Goal: Obtain resource: Download file/media

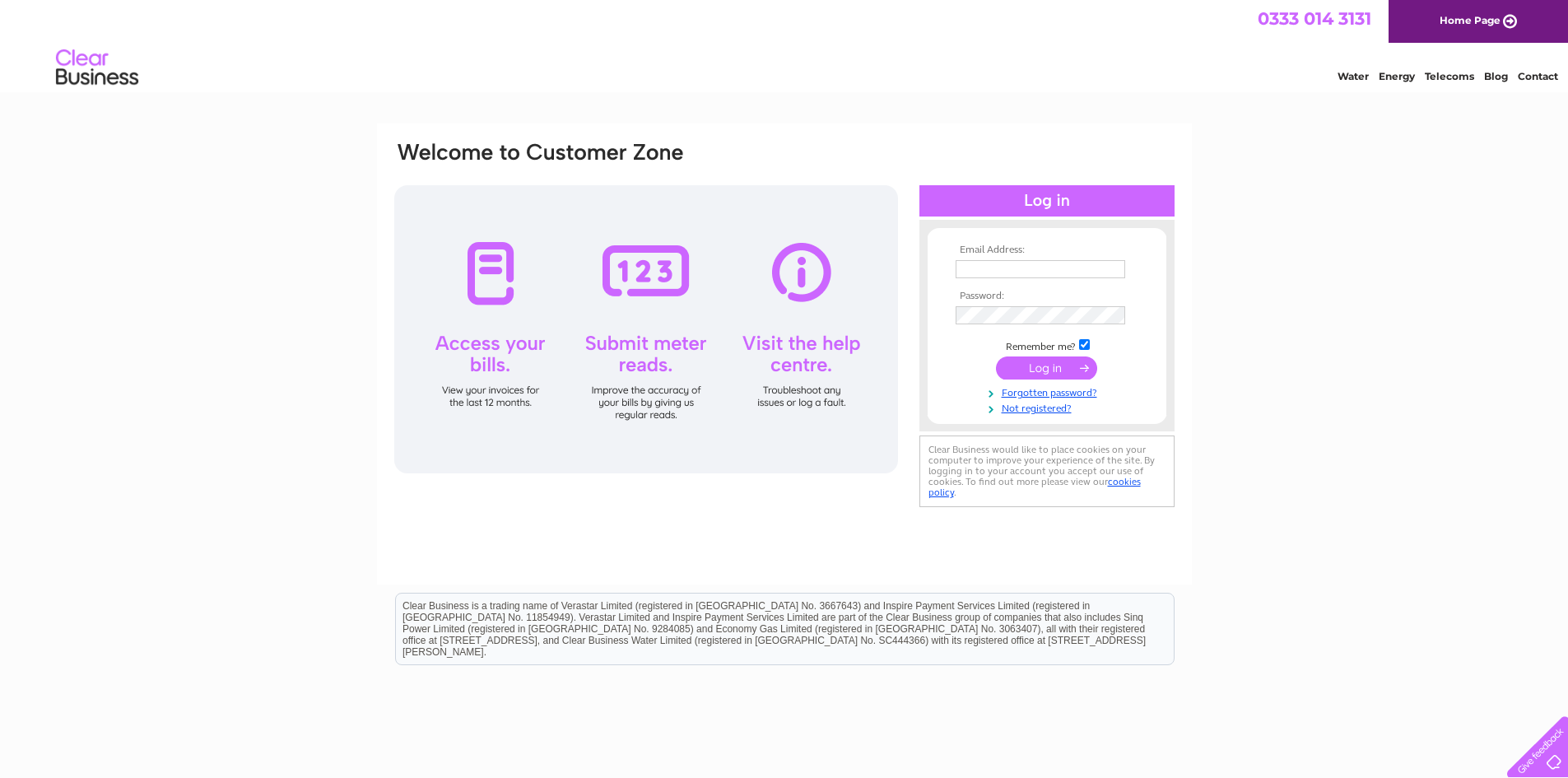
click at [990, 269] on input "text" at bounding box center [1041, 269] width 170 height 18
type input "info@dmannose.co.uk"
click at [996, 358] on input "submit" at bounding box center [1046, 370] width 101 height 23
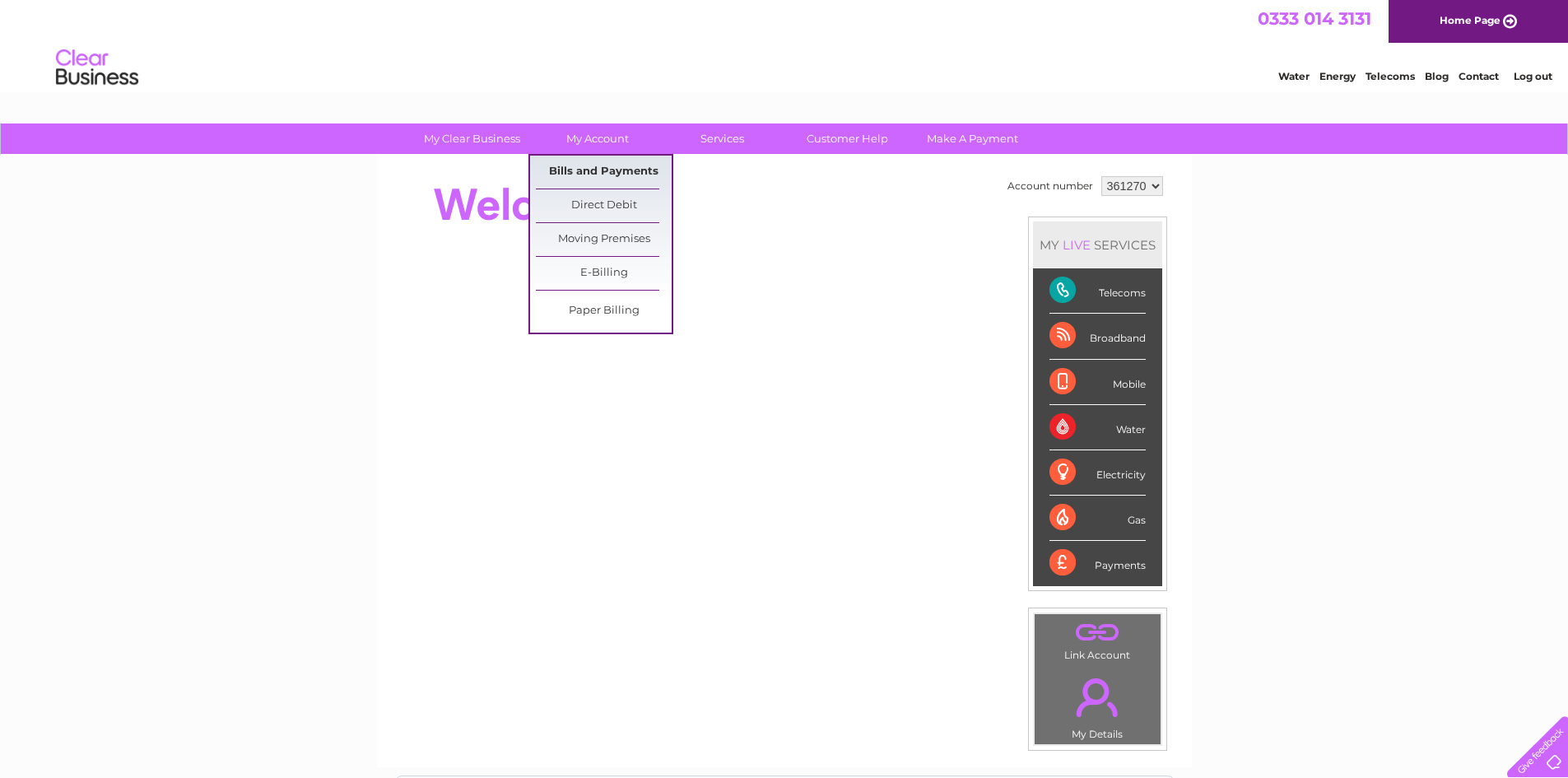
click at [591, 171] on link "Bills and Payments" at bounding box center [603, 172] width 135 height 33
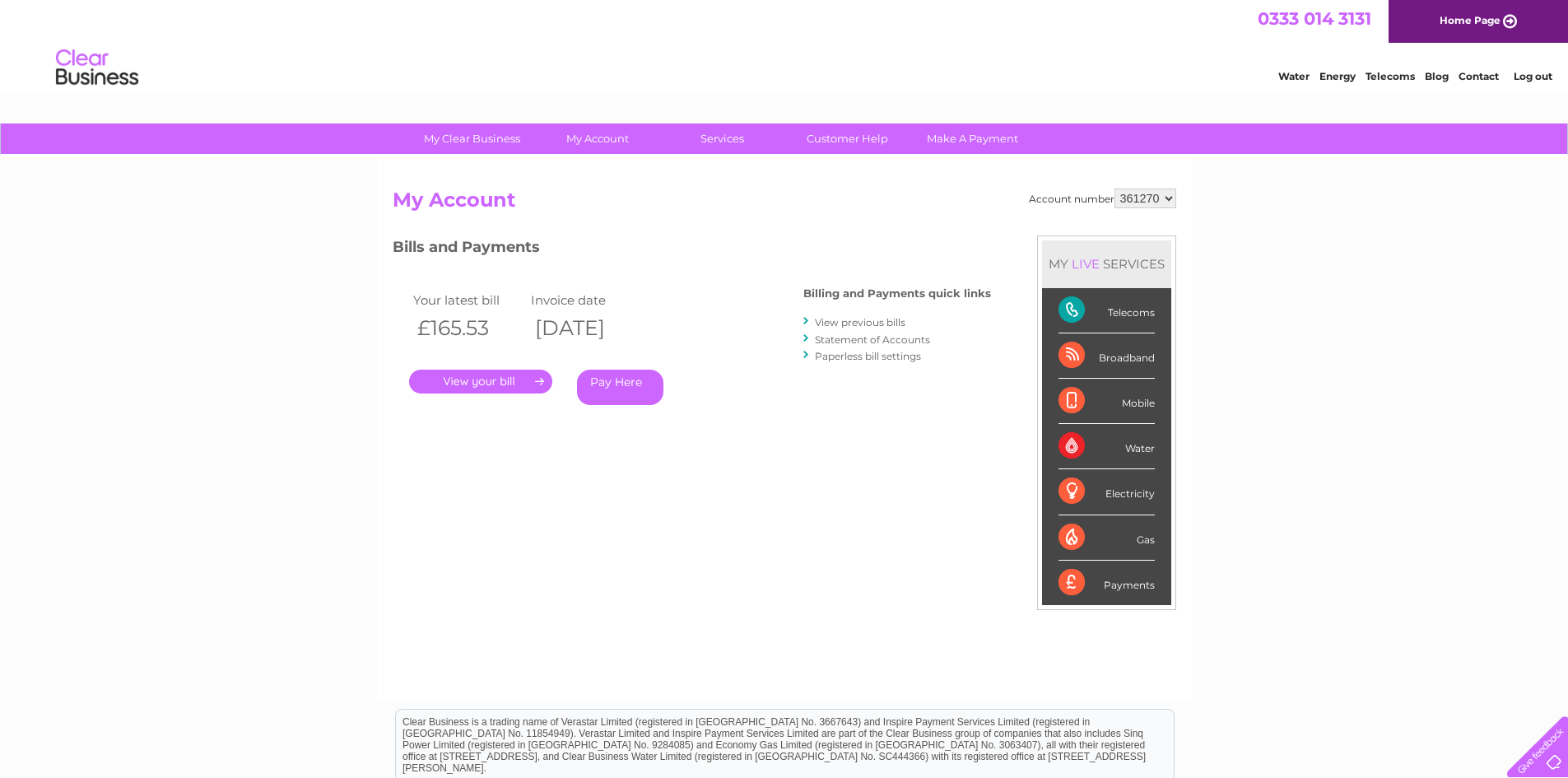
click at [860, 325] on link "View previous bills" at bounding box center [860, 322] width 90 height 12
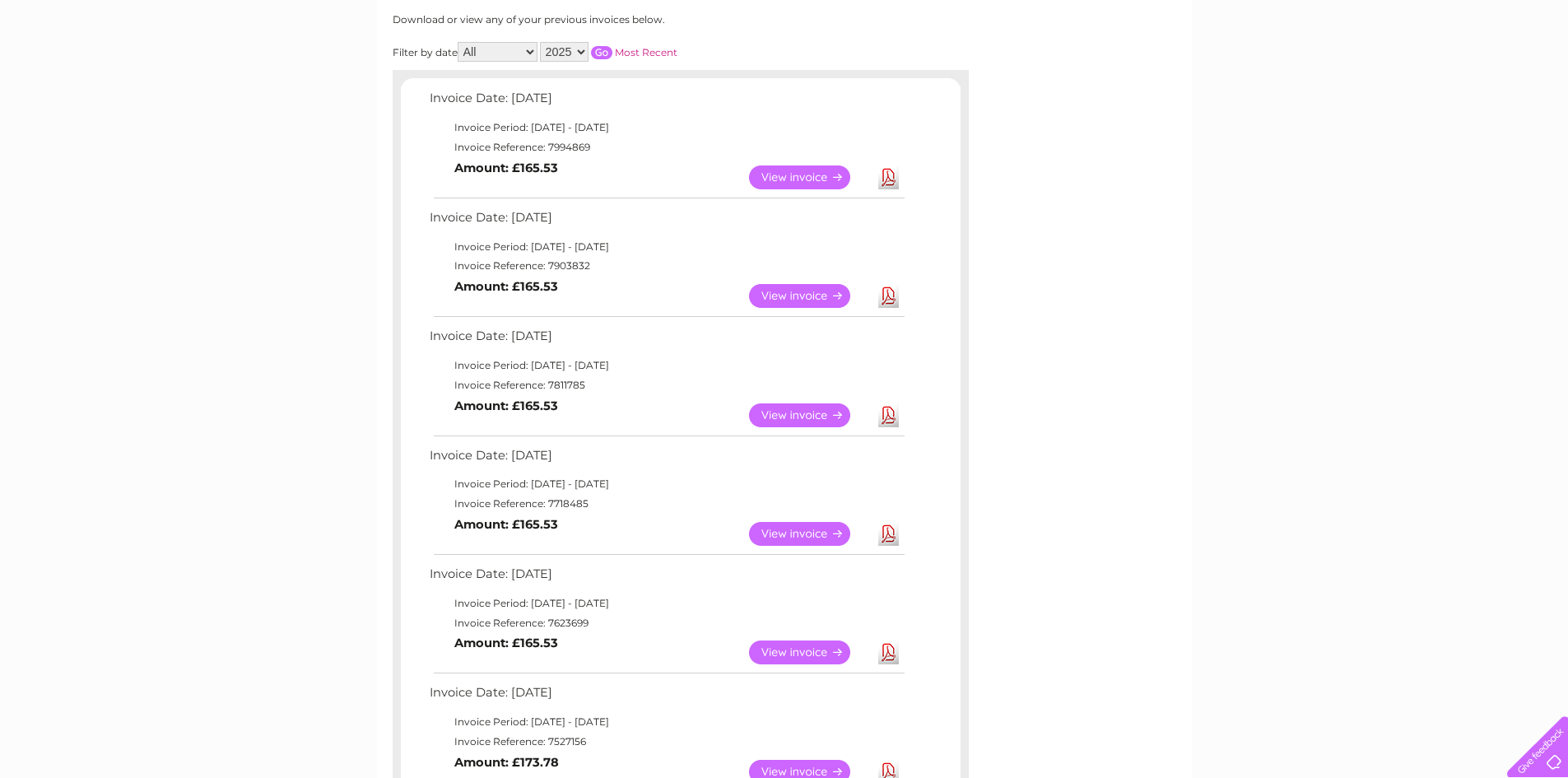
scroll to position [329, 0]
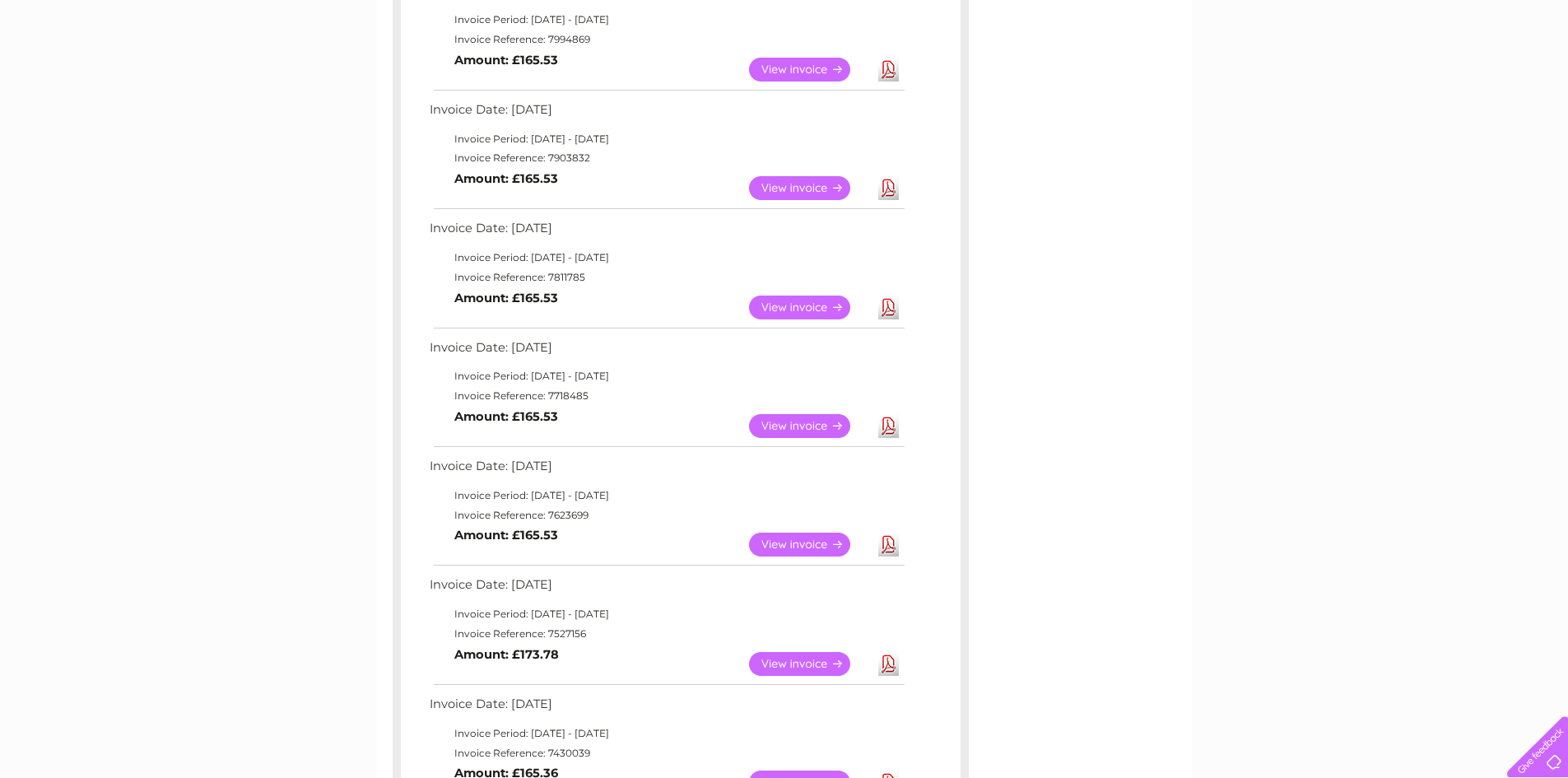
click at [802, 310] on link "View" at bounding box center [810, 307] width 121 height 24
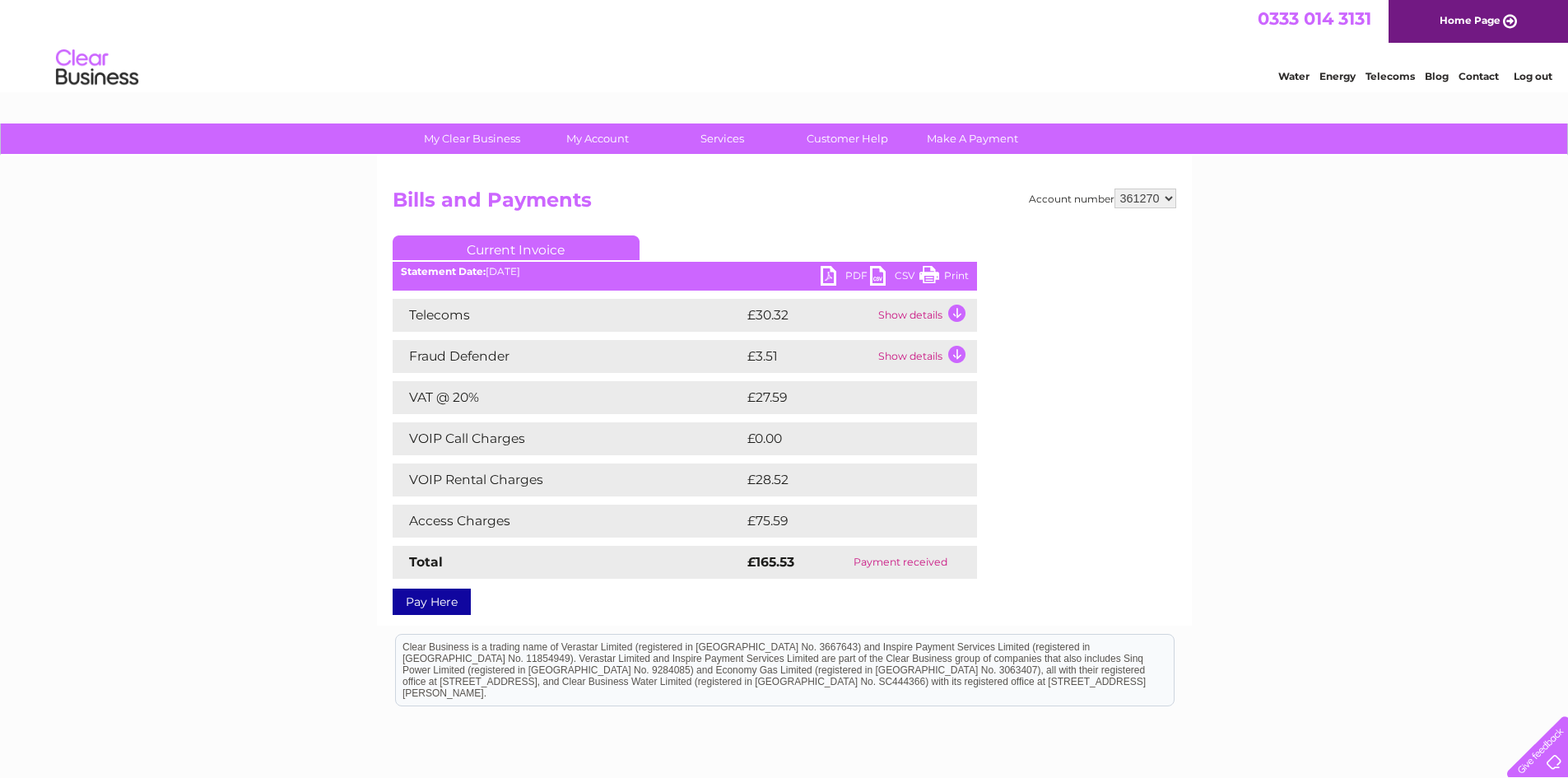
click at [833, 271] on link "PDF" at bounding box center [845, 278] width 49 height 24
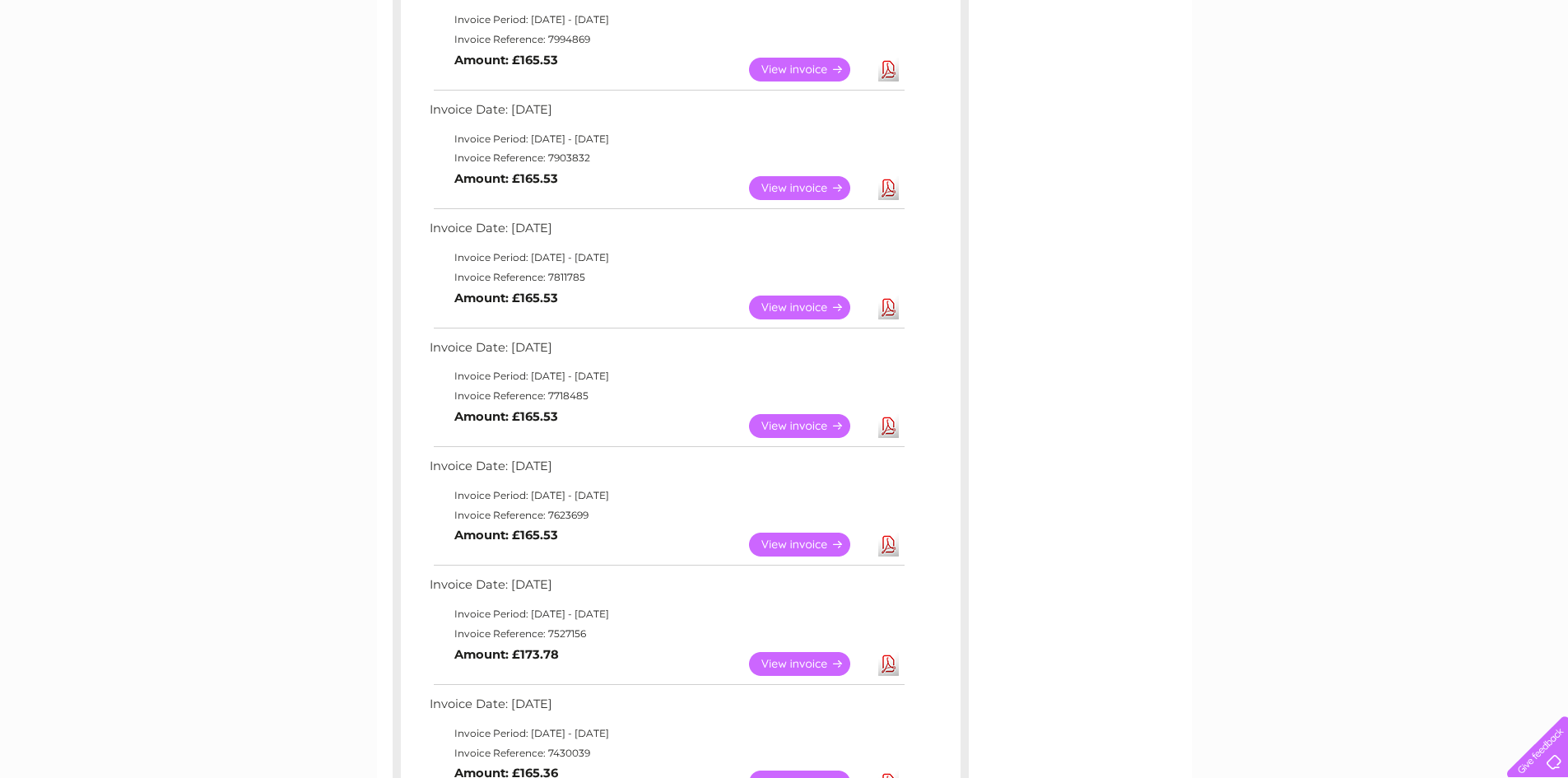
click at [820, 185] on link "View" at bounding box center [810, 187] width 121 height 24
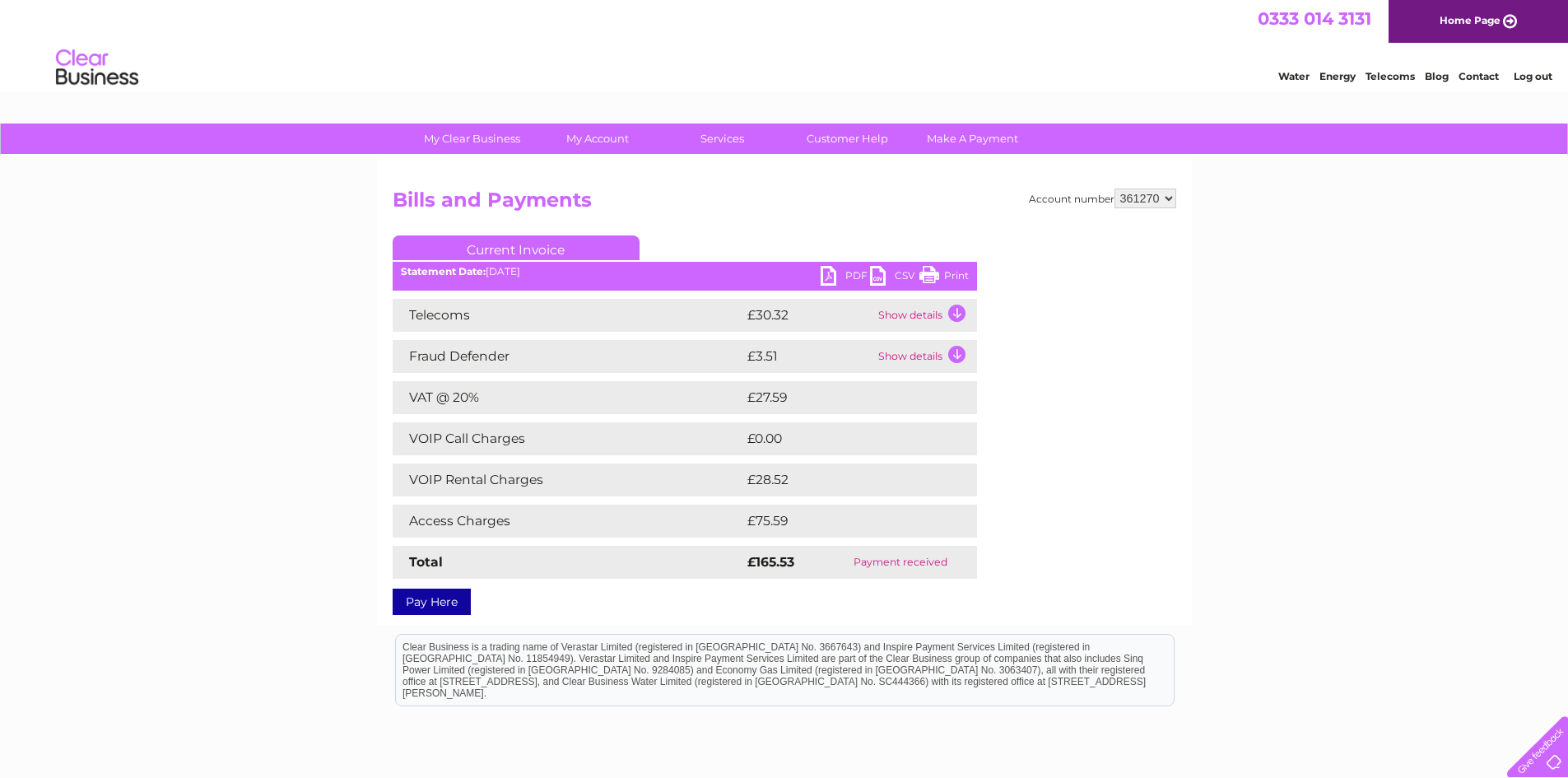
click at [849, 275] on link "PDF" at bounding box center [845, 278] width 49 height 24
